Goal: Task Accomplishment & Management: Use online tool/utility

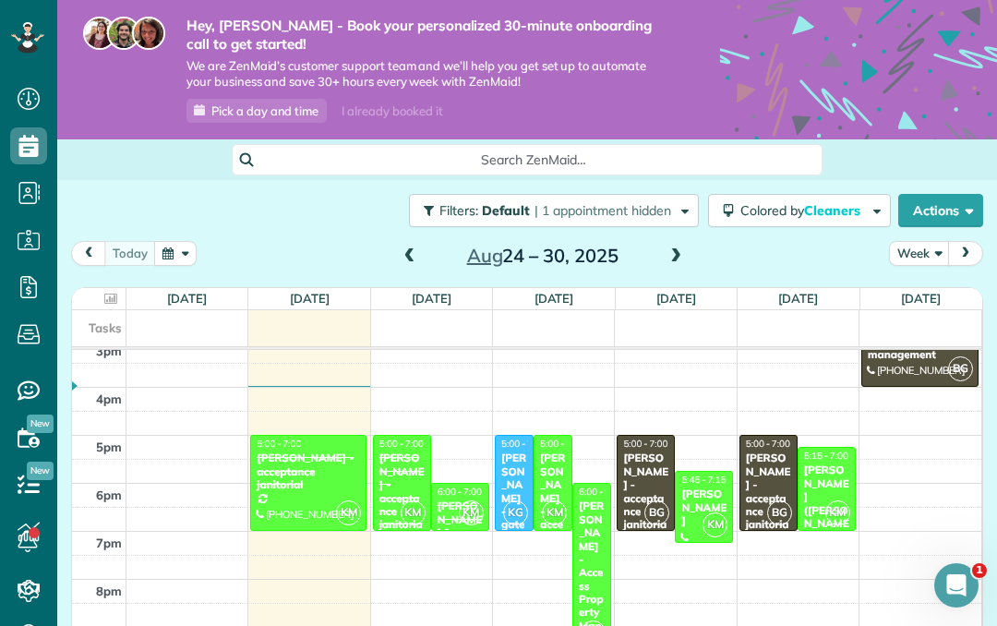
scroll to position [730, 0]
click at [547, 457] on div "[PERSON_NAME] - acceptance janitorial" at bounding box center [553, 517] width 28 height 133
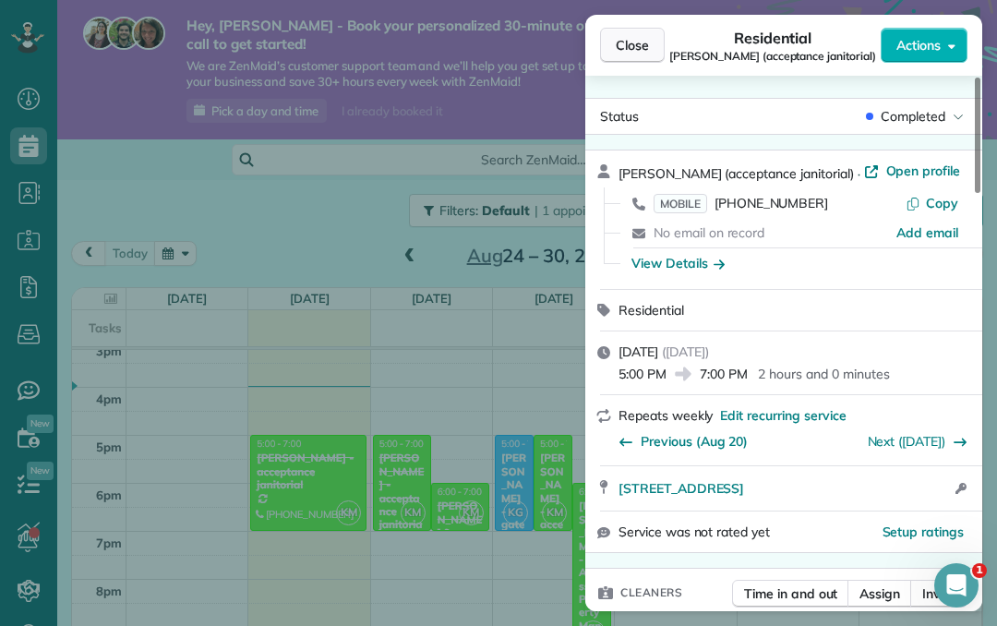
click at [623, 30] on button "Close" at bounding box center [632, 45] width 65 height 35
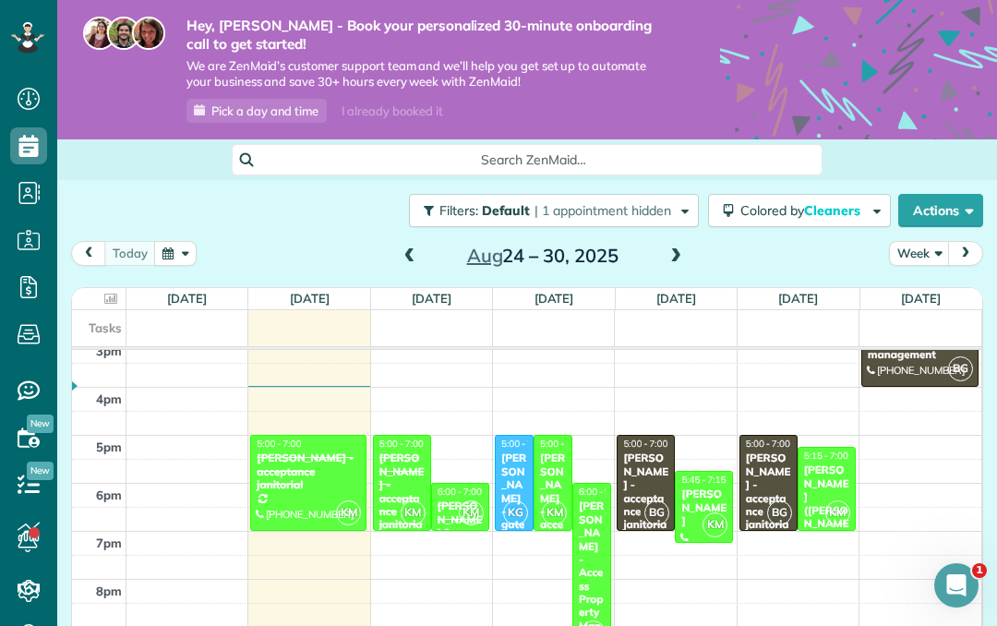
click at [550, 485] on div "[PERSON_NAME] - acceptance janitorial" at bounding box center [553, 517] width 28 height 133
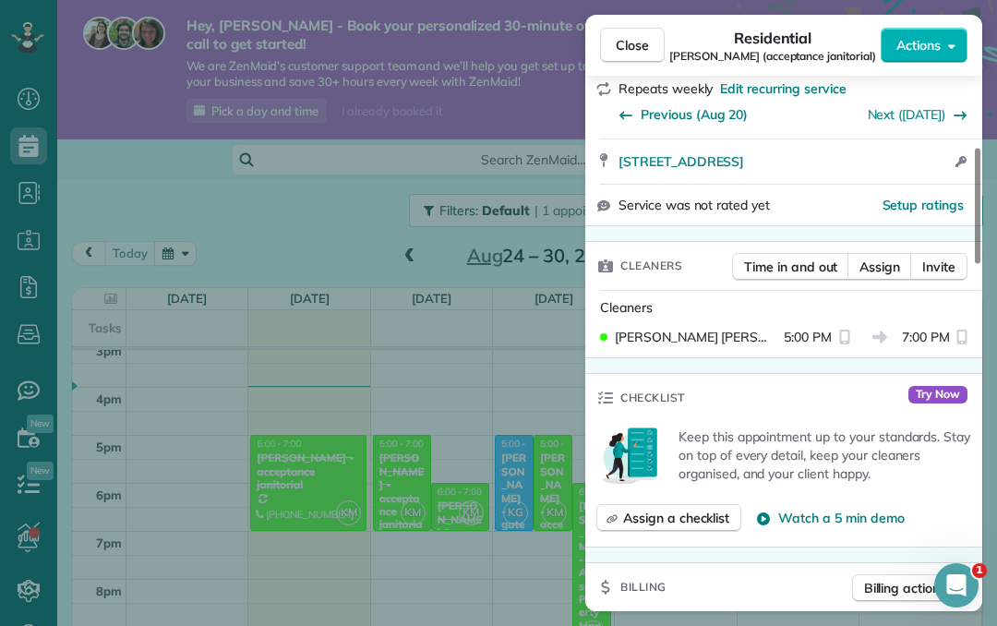
scroll to position [334, 0]
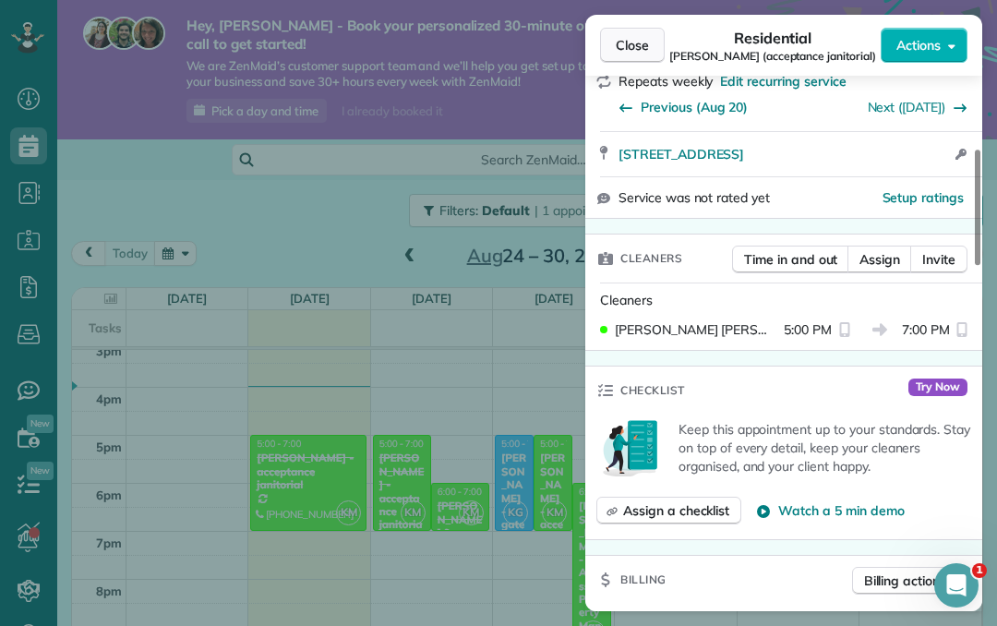
click at [616, 47] on span "Close" at bounding box center [632, 45] width 33 height 18
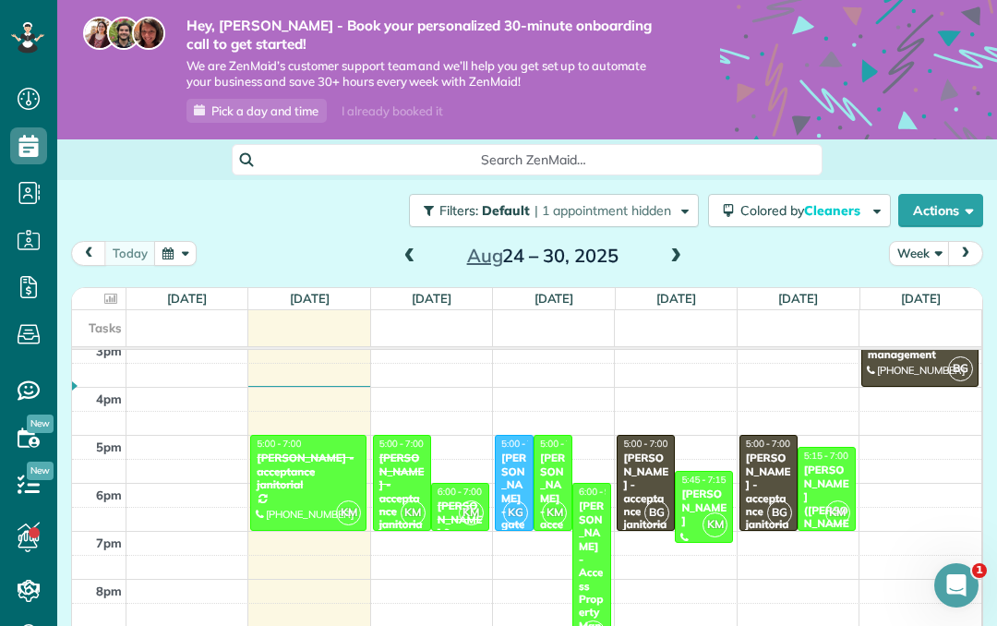
click at [582, 564] on div "[PERSON_NAME] - Access Property Management" at bounding box center [592, 585] width 28 height 173
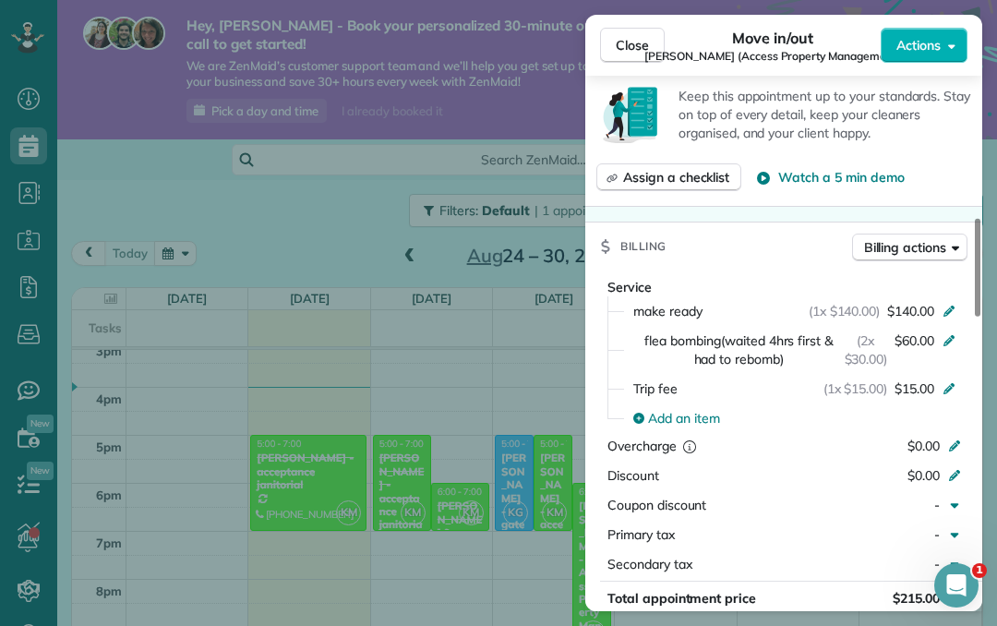
scroll to position [744, 0]
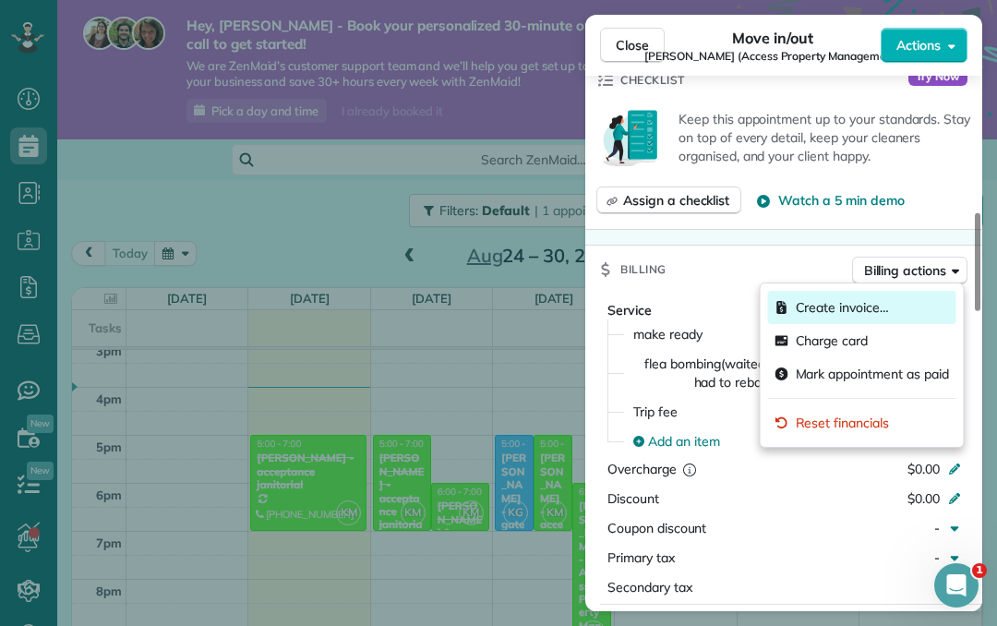
click at [805, 305] on span "Create invoice…" at bounding box center [842, 307] width 93 height 18
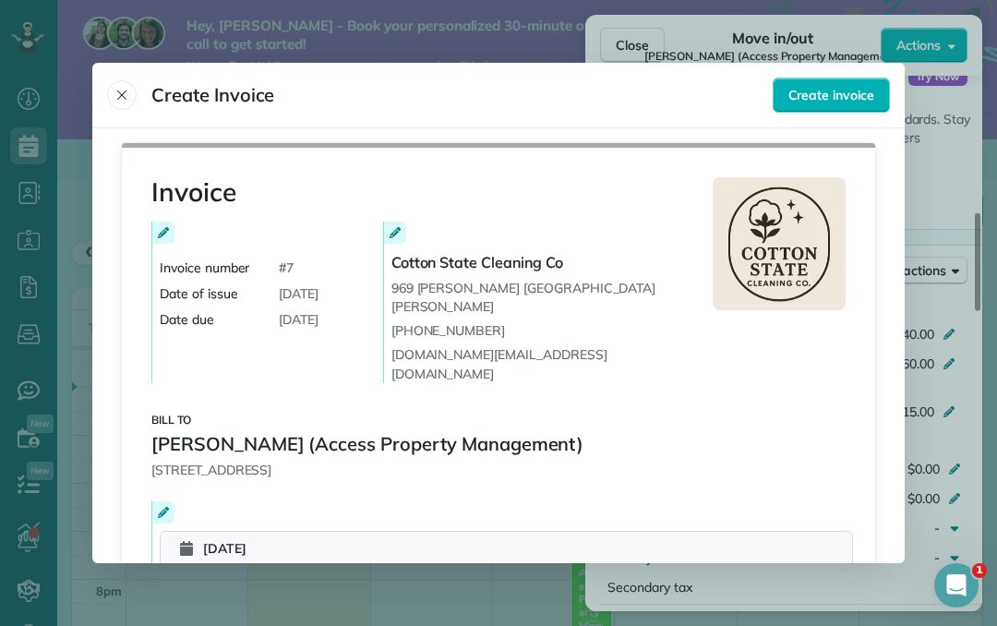
scroll to position [1, 0]
click at [825, 111] on button "Create invoice" at bounding box center [830, 95] width 117 height 35
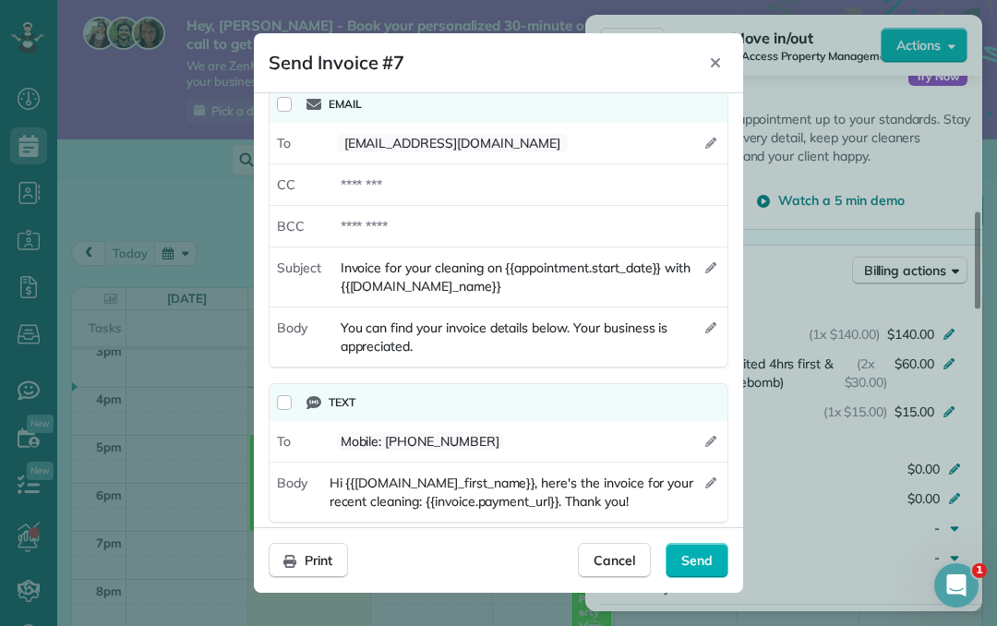
scroll to position [49, 0]
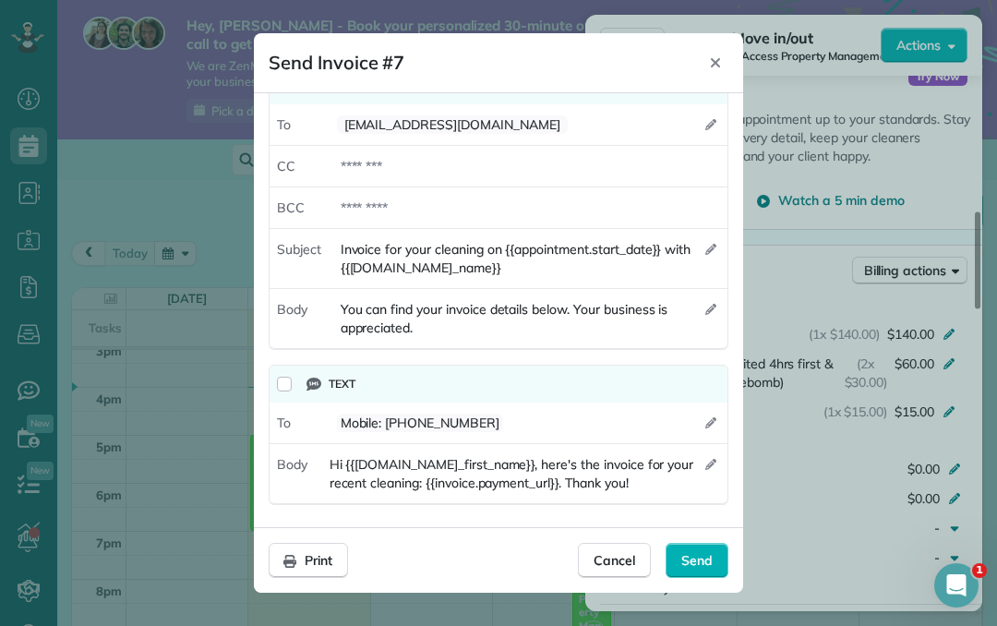
click at [808, 469] on div at bounding box center [498, 313] width 997 height 626
click at [689, 566] on span "Send" at bounding box center [696, 560] width 31 height 18
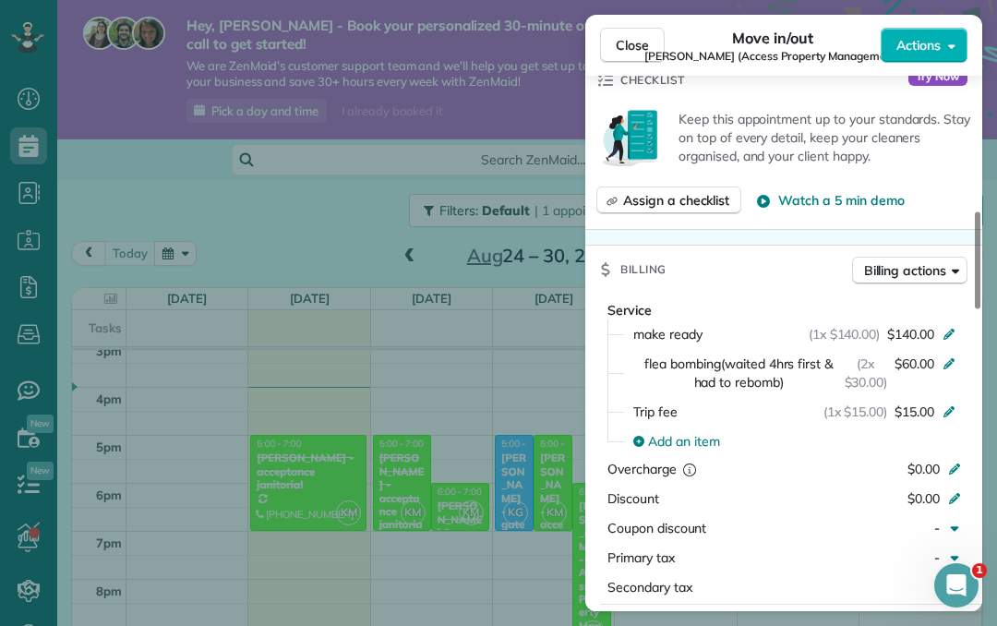
click at [446, 292] on div "Close Move in/out [PERSON_NAME] (Access Property Management) Actions This appoi…" at bounding box center [498, 313] width 997 height 626
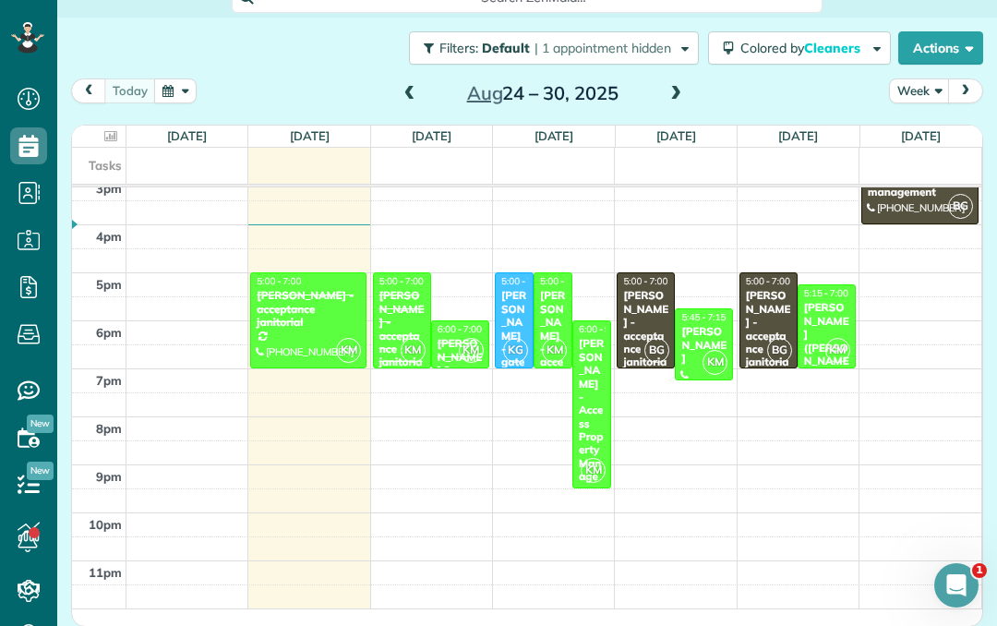
scroll to position [161, 0]
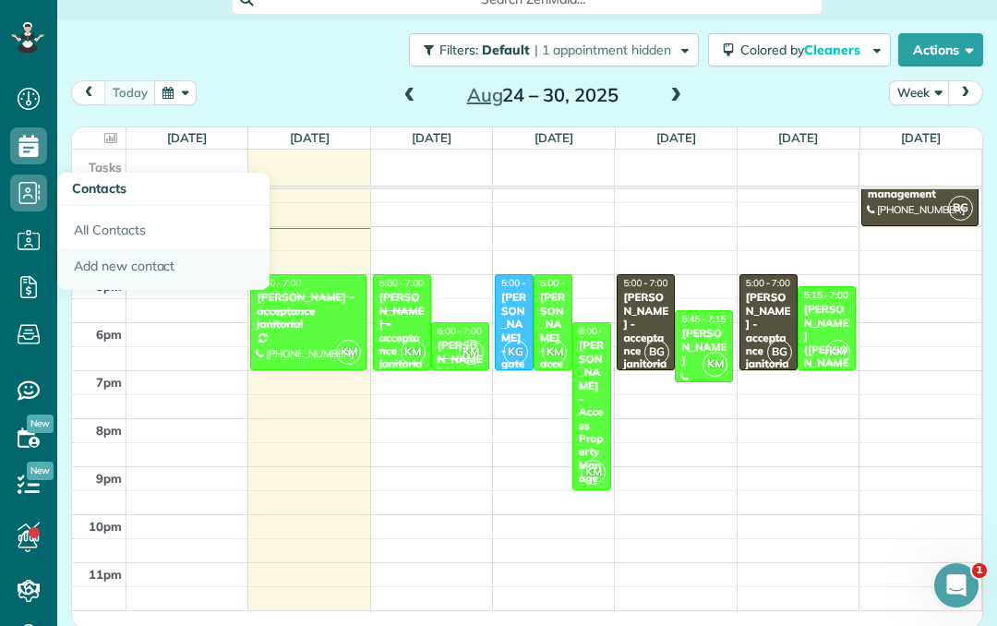
click at [163, 260] on link "Add new contact" at bounding box center [163, 269] width 212 height 42
